Goal: Task Accomplishment & Management: Manage account settings

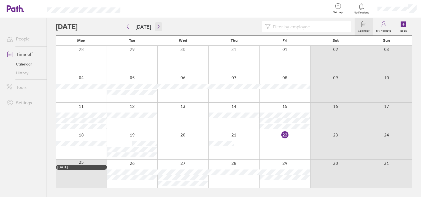
click at [155, 25] on button "button" at bounding box center [158, 26] width 7 height 9
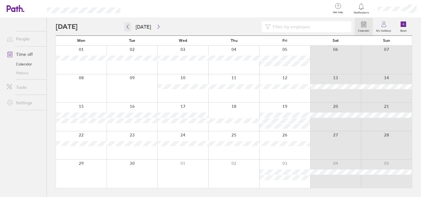
click at [128, 26] on icon "button" at bounding box center [128, 27] width 4 height 4
